Goal: Transaction & Acquisition: Download file/media

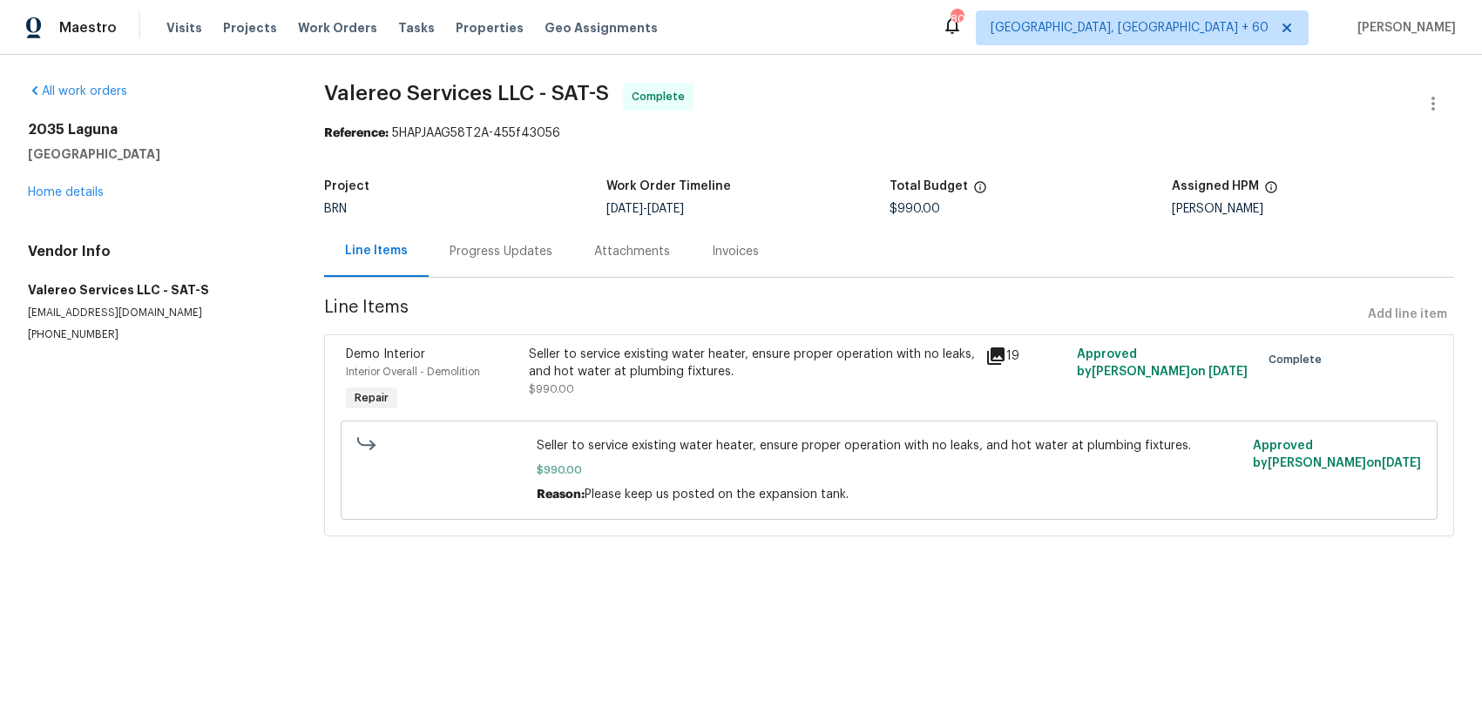
click at [510, 254] on div "Progress Updates" at bounding box center [501, 251] width 103 height 17
click at [517, 258] on div "Progress Updates" at bounding box center [501, 251] width 103 height 17
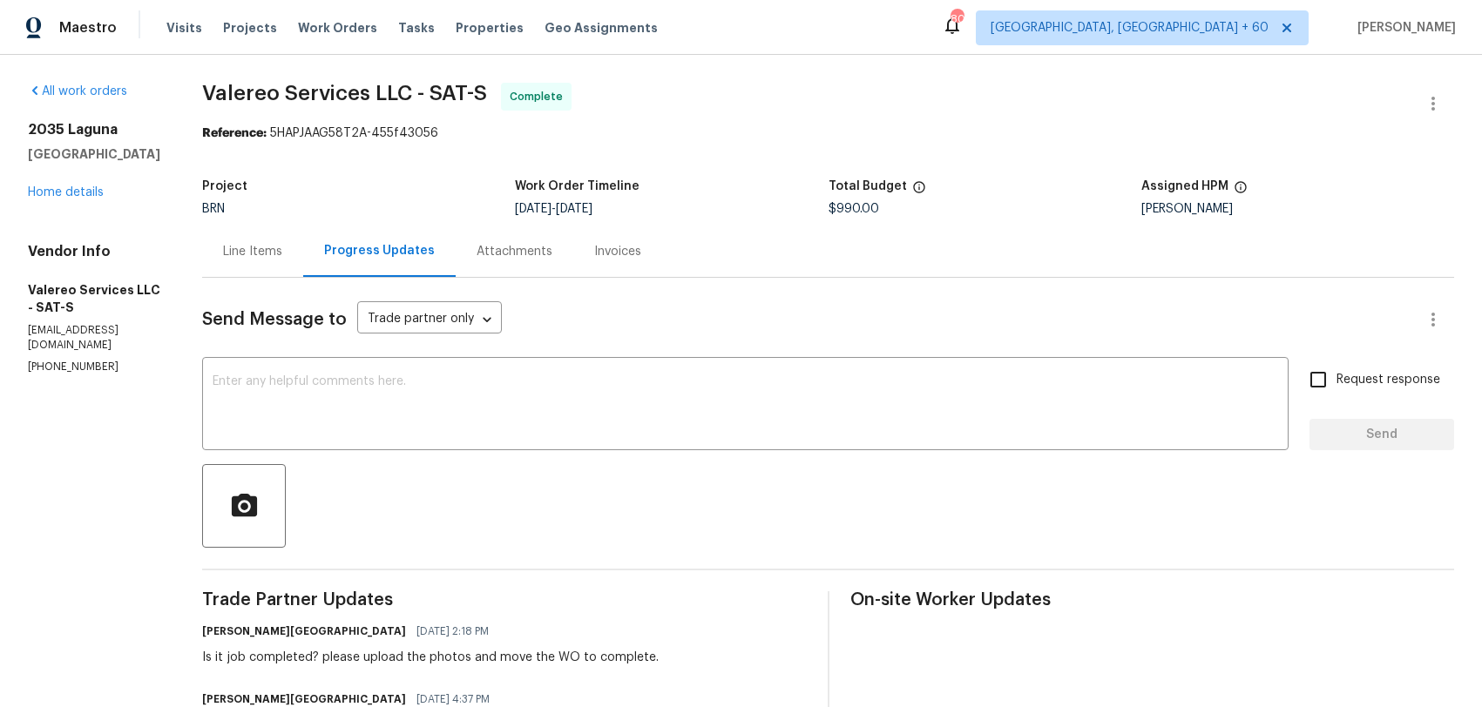
click at [602, 249] on div "Invoices" at bounding box center [617, 251] width 47 height 17
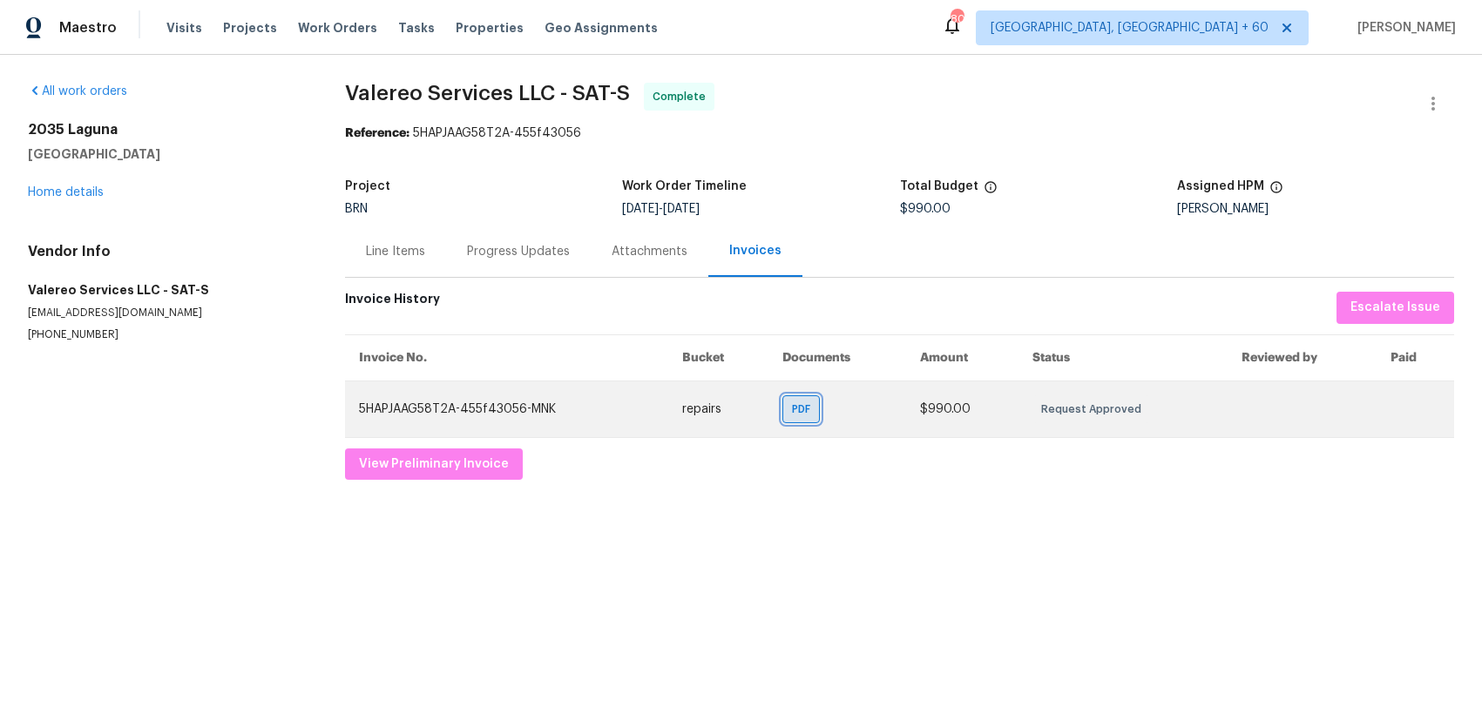
click at [802, 406] on span "PDF" at bounding box center [804, 409] width 25 height 17
